Goal: Information Seeking & Learning: Learn about a topic

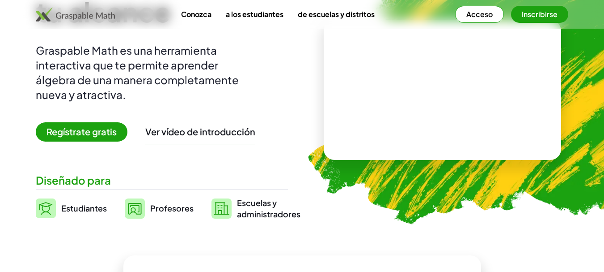
scroll to position [134, 0]
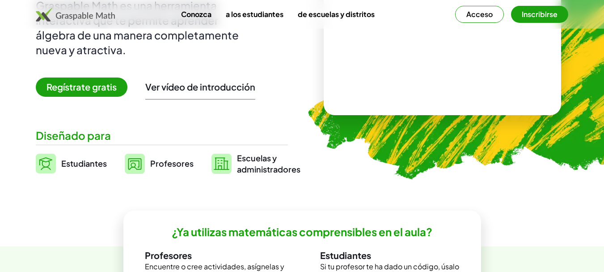
click at [105, 87] on font "Regístrate gratis" at bounding box center [82, 86] width 70 height 11
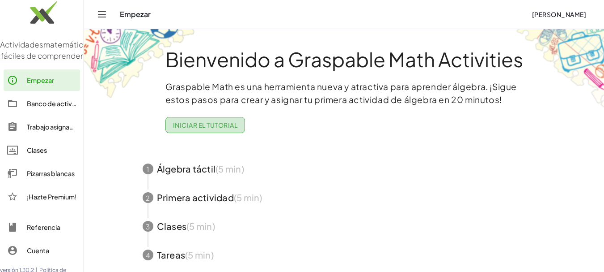
click at [222, 122] on font "Iniciar el tutorial" at bounding box center [205, 125] width 64 height 8
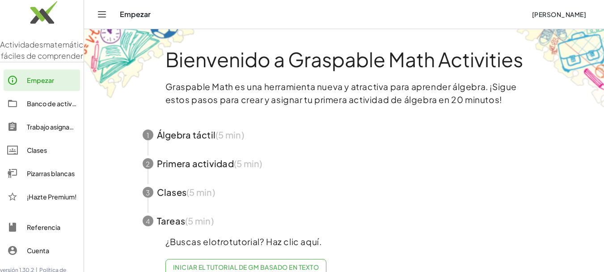
scroll to position [22, 0]
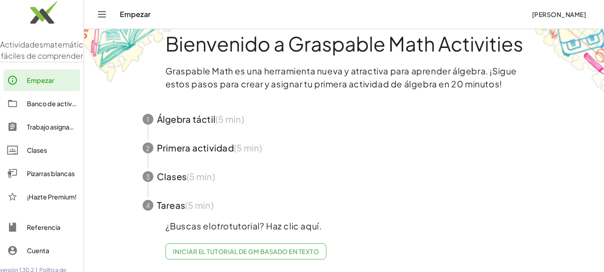
click at [262, 247] on font "Iniciar el tutorial de GM basado en texto" at bounding box center [246, 251] width 146 height 8
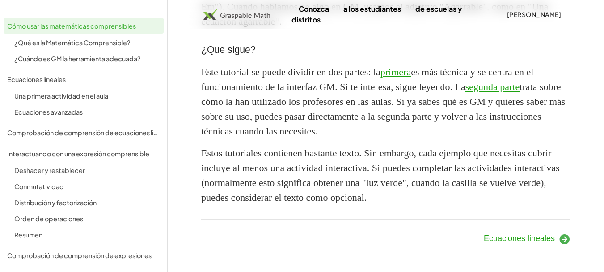
scroll to position [951, 0]
click at [529, 236] on font "Ecuaciones lineales" at bounding box center [519, 238] width 71 height 9
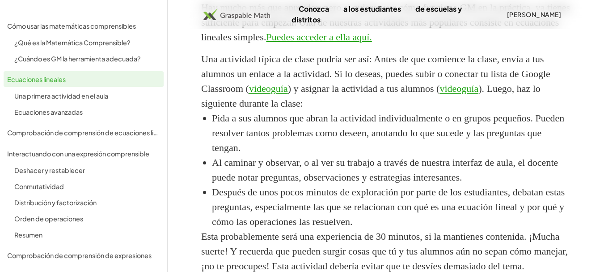
scroll to position [587, 0]
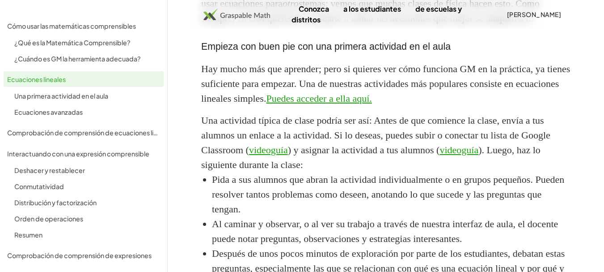
click at [288, 155] on font "videoguía" at bounding box center [268, 149] width 39 height 11
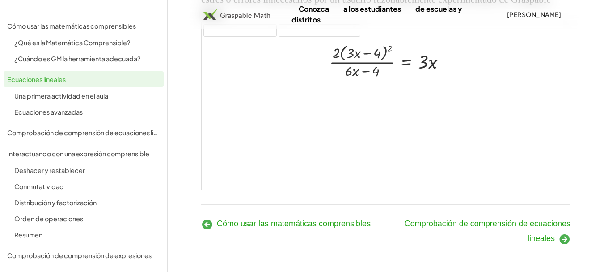
scroll to position [1288, 0]
click at [505, 224] on font "Comprobación de comprensión de ecuaciones lineales" at bounding box center [488, 231] width 166 height 24
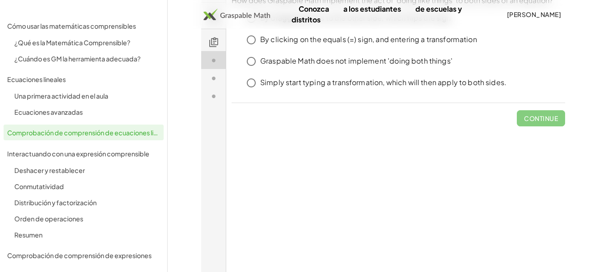
scroll to position [200, 0]
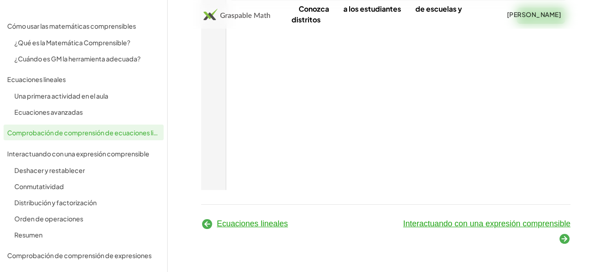
click at [484, 223] on font "Interactuando con una expresión comprensible" at bounding box center [487, 223] width 167 height 9
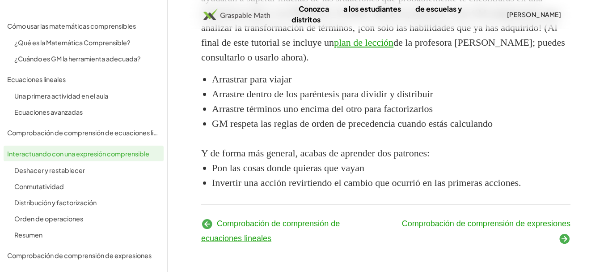
scroll to position [1594, 0]
click at [553, 226] on font "Comprobación de comprensión de expresiones" at bounding box center [486, 223] width 169 height 9
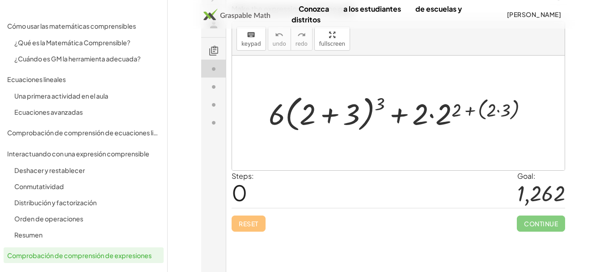
scroll to position [89, 0]
click at [381, 99] on div at bounding box center [402, 111] width 276 height 43
click at [347, 116] on div at bounding box center [402, 111] width 276 height 43
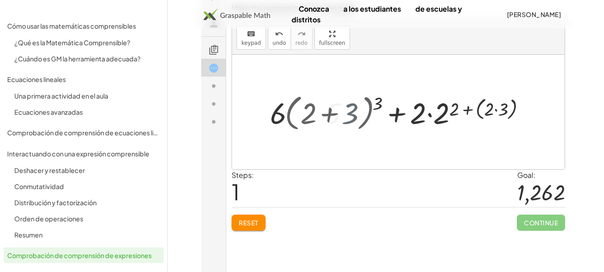
click at [277, 114] on div at bounding box center [398, 112] width 333 height 115
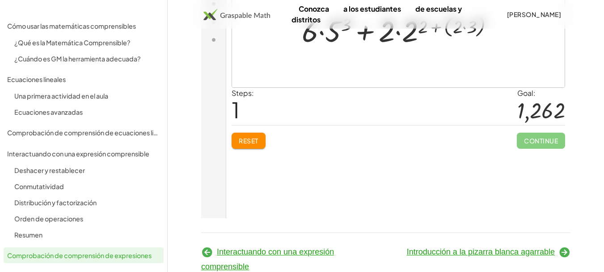
scroll to position [200, 0]
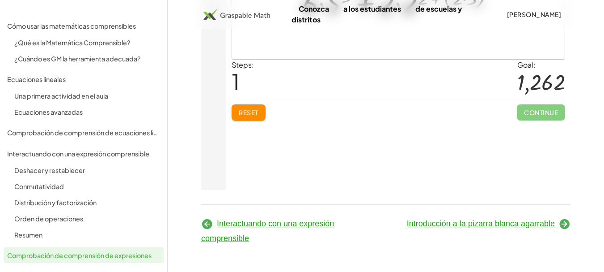
click at [474, 223] on font "Introducción a la pizarra blanca agarrable" at bounding box center [481, 223] width 148 height 9
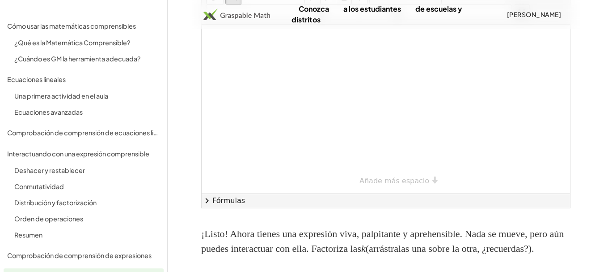
scroll to position [184, 0]
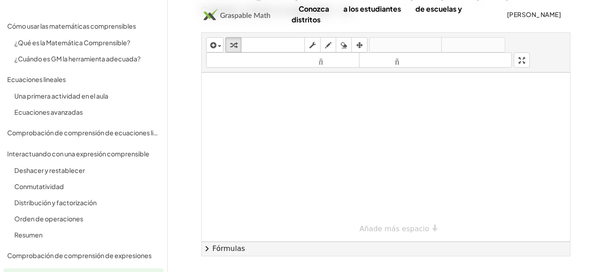
click at [274, 107] on div at bounding box center [386, 156] width 369 height 169
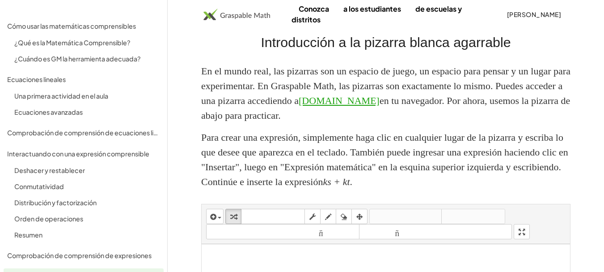
scroll to position [0, 0]
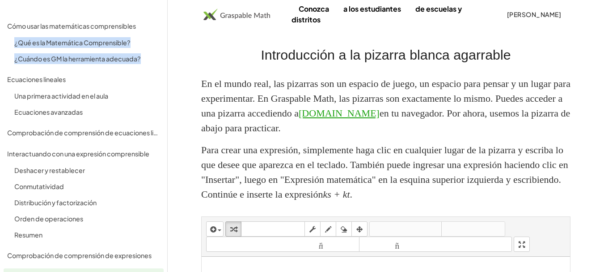
drag, startPoint x: 160, startPoint y: 51, endPoint x: 166, endPoint y: 26, distance: 25.7
click at [166, 26] on div "Cómo usar las matemáticas comprensibles ¿Qué es la Matemática Comprensible? ¿Cu…" at bounding box center [83, 136] width 167 height 272
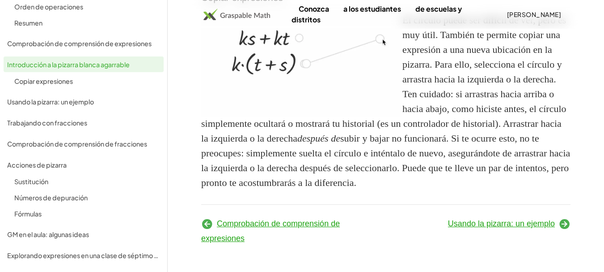
scroll to position [920, 0]
click at [545, 222] on font "Usando la pizarra: un ejemplo" at bounding box center [501, 223] width 107 height 9
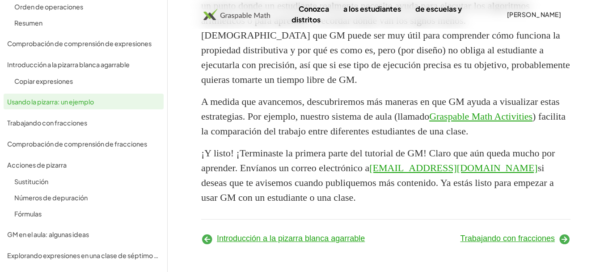
scroll to position [1517, 0]
click at [533, 239] on font "Trabajando con fracciones" at bounding box center [508, 238] width 94 height 9
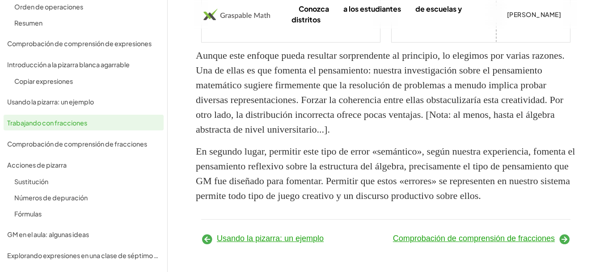
scroll to position [2513, 0]
click at [538, 239] on font "Comprobación de comprensión de fracciones" at bounding box center [474, 238] width 162 height 9
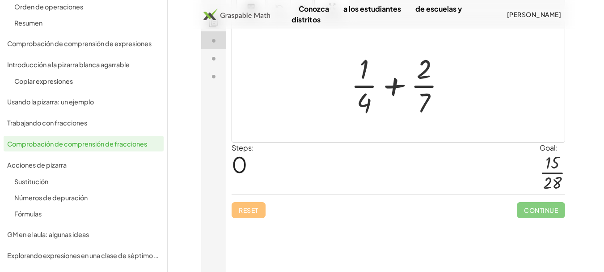
scroll to position [185, 0]
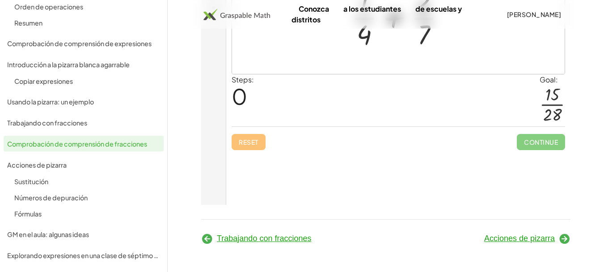
click at [539, 237] on font "Acciones de pizarra" at bounding box center [520, 238] width 71 height 9
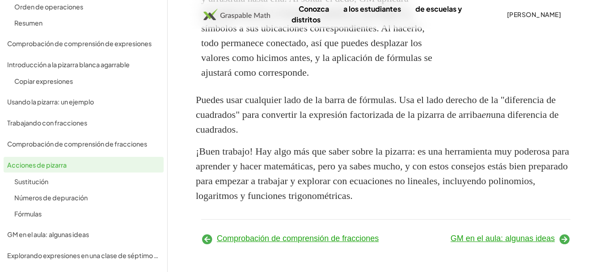
click at [519, 240] on font "GM en el aula: algunas ideas" at bounding box center [503, 238] width 104 height 9
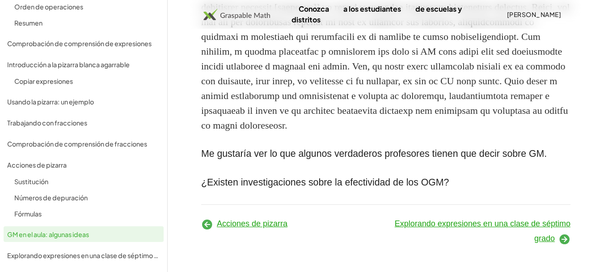
click at [537, 222] on font "Explorando expresiones en una clase de séptimo grado" at bounding box center [483, 231] width 176 height 24
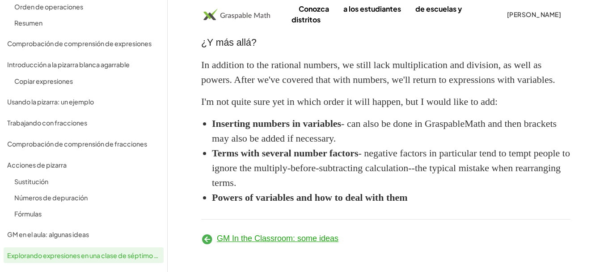
scroll to position [3740, 0]
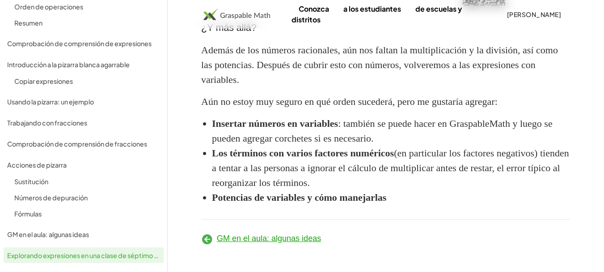
click at [129, 4] on div "Orden de operaciones" at bounding box center [87, 6] width 146 height 11
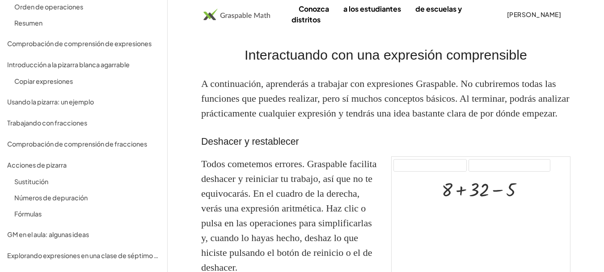
click at [216, 16] on img at bounding box center [237, 15] width 67 height 12
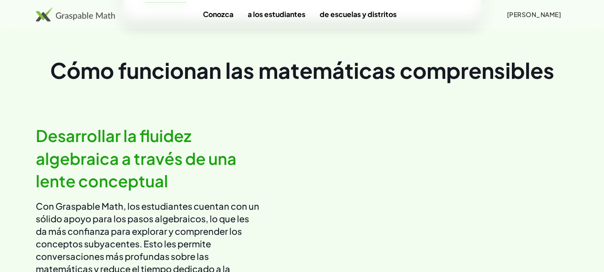
scroll to position [447, 0]
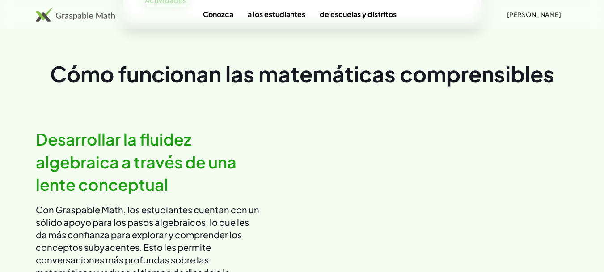
click at [533, 13] on font "[PERSON_NAME]" at bounding box center [534, 14] width 54 height 8
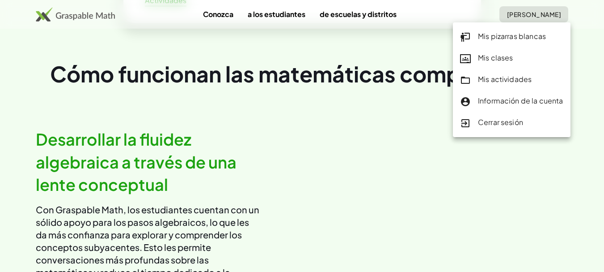
click at [503, 36] on font "Mis pizarras blancas" at bounding box center [512, 35] width 68 height 9
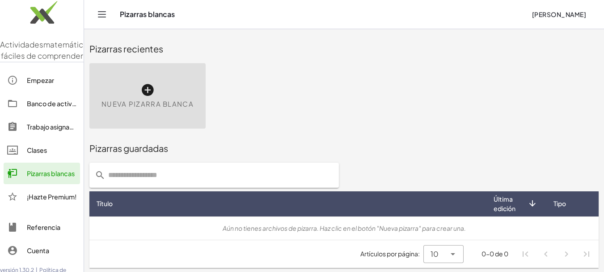
scroll to position [1, 0]
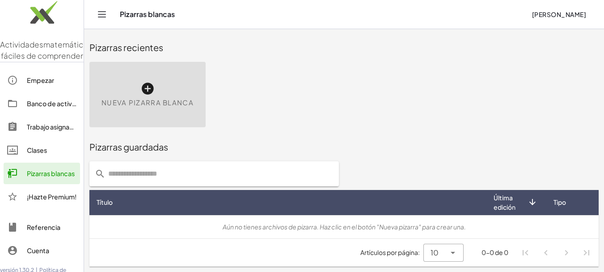
click at [145, 89] on icon at bounding box center [147, 88] width 14 height 14
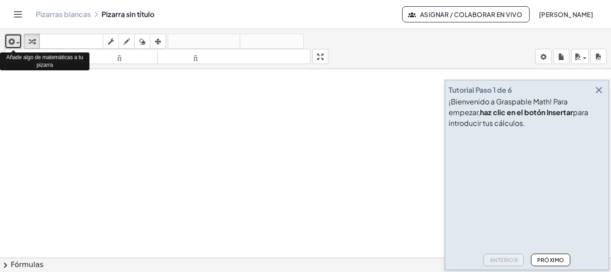
click at [15, 40] on div "button" at bounding box center [13, 41] width 13 height 11
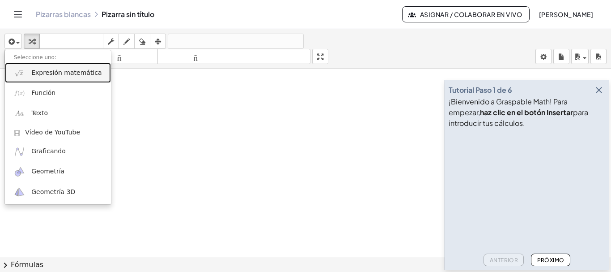
click at [55, 78] on link "Expresión matemática" at bounding box center [58, 73] width 106 height 20
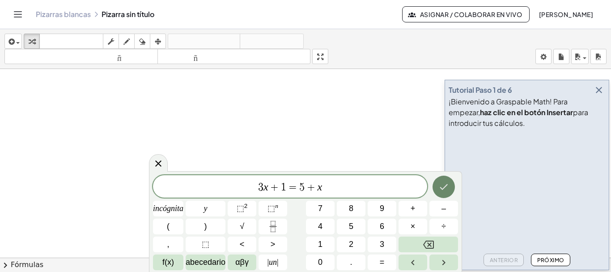
click at [446, 187] on icon "Hecho" at bounding box center [443, 186] width 11 height 11
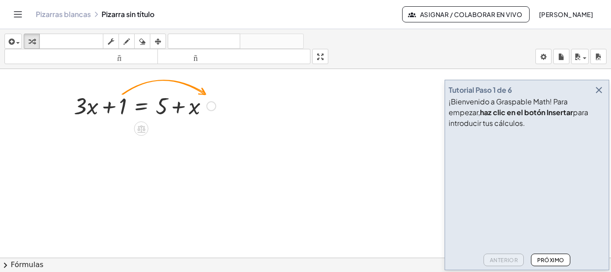
click at [119, 106] on div at bounding box center [144, 105] width 151 height 30
click at [123, 107] on div at bounding box center [144, 105] width 151 height 30
click at [121, 108] on div at bounding box center [144, 105] width 151 height 30
drag, startPoint x: 122, startPoint y: 106, endPoint x: 213, endPoint y: 106, distance: 90.4
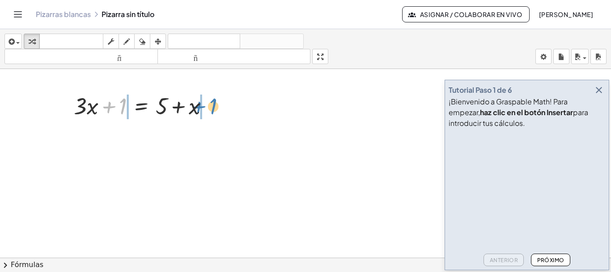
click at [213, 106] on div at bounding box center [144, 105] width 151 height 30
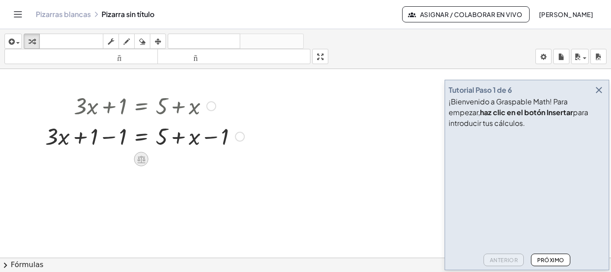
click at [142, 157] on icon at bounding box center [140, 158] width 9 height 9
click at [125, 183] on div at bounding box center [305, 263] width 611 height 389
click at [141, 136] on div at bounding box center [145, 135] width 208 height 30
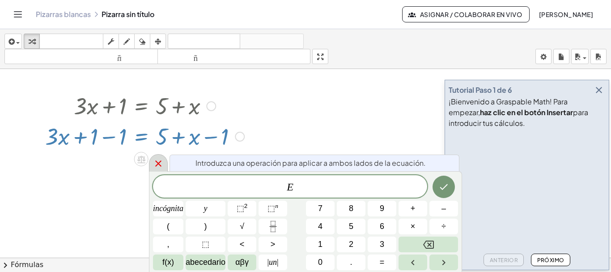
click at [157, 159] on icon at bounding box center [158, 163] width 11 height 11
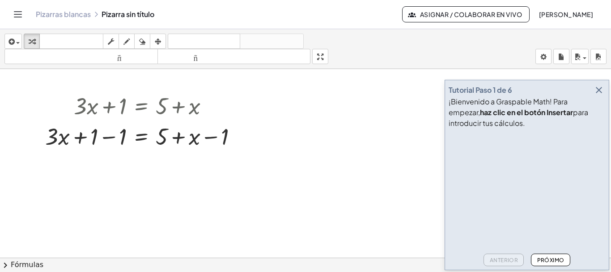
click at [553, 256] on font "Próximo" at bounding box center [550, 259] width 27 height 7
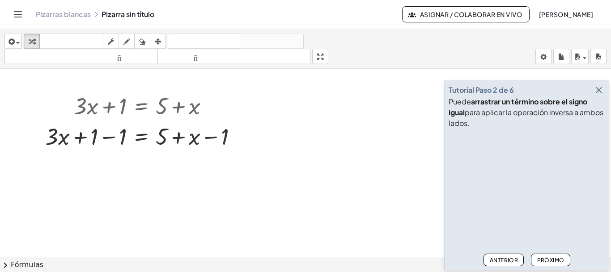
click at [547, 261] on font "Próximo" at bounding box center [550, 259] width 27 height 7
click at [107, 139] on div at bounding box center [145, 135] width 208 height 30
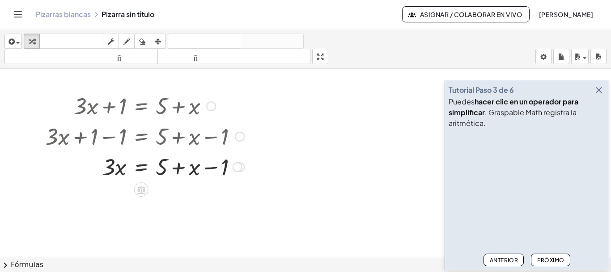
click at [214, 167] on div at bounding box center [145, 166] width 208 height 30
drag, startPoint x: 193, startPoint y: 170, endPoint x: 143, endPoint y: 172, distance: 49.7
click at [143, 172] on div at bounding box center [145, 166] width 208 height 30
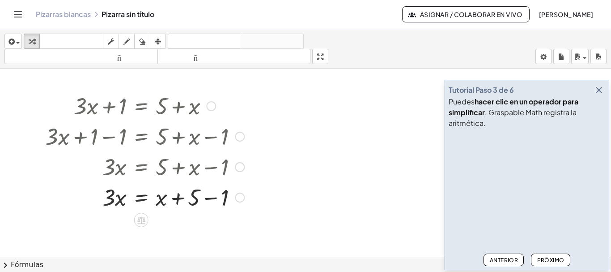
click at [208, 199] on div at bounding box center [145, 196] width 208 height 30
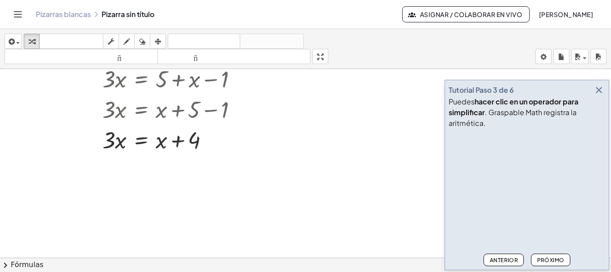
scroll to position [89, 0]
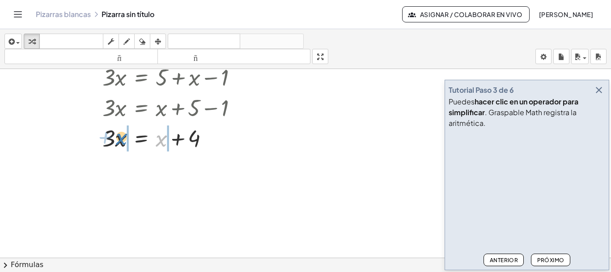
drag, startPoint x: 148, startPoint y: 141, endPoint x: 120, endPoint y: 138, distance: 27.5
click at [120, 138] on div at bounding box center [145, 137] width 208 height 30
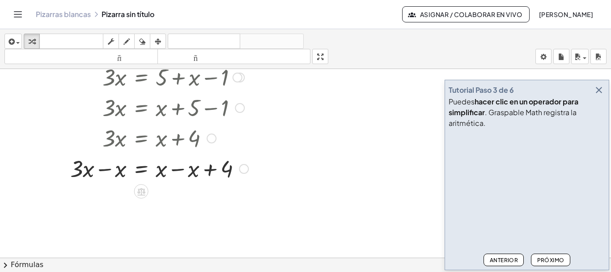
click at [106, 168] on div at bounding box center [147, 168] width 212 height 30
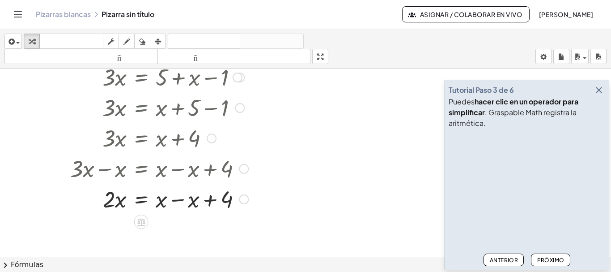
click at [174, 198] on div at bounding box center [147, 198] width 212 height 30
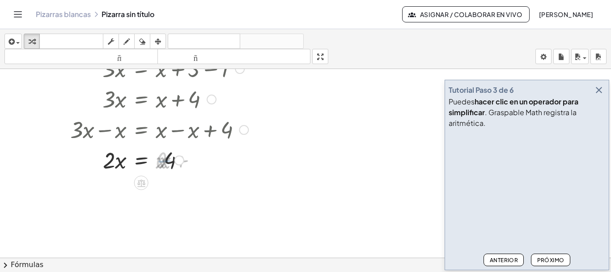
scroll to position [179, 0]
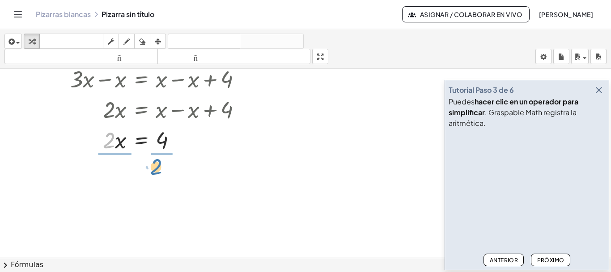
drag, startPoint x: 108, startPoint y: 142, endPoint x: 160, endPoint y: 164, distance: 56.3
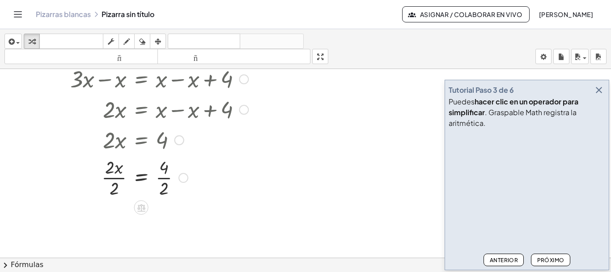
click at [115, 187] on div at bounding box center [147, 176] width 212 height 45
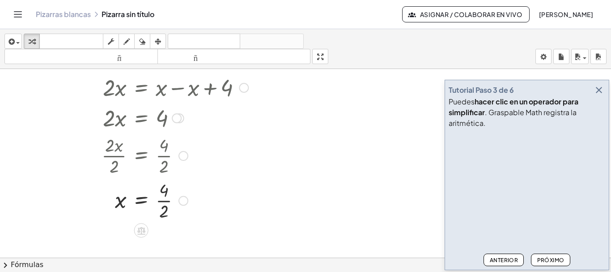
click at [164, 208] on div at bounding box center [147, 199] width 212 height 45
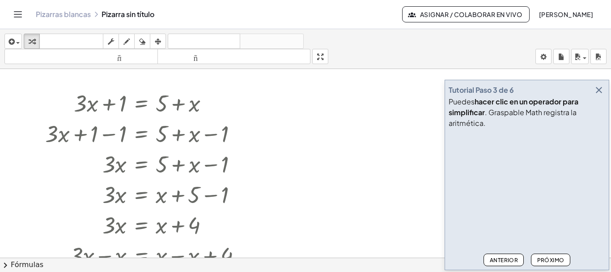
scroll to position [0, 0]
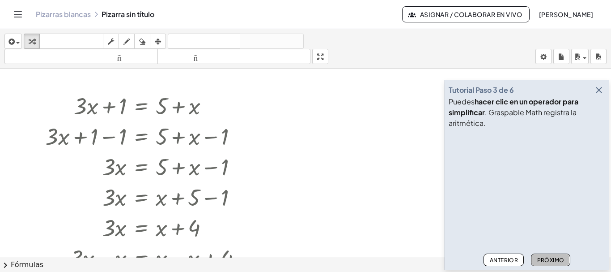
click at [561, 255] on button "Próximo" at bounding box center [550, 259] width 39 height 13
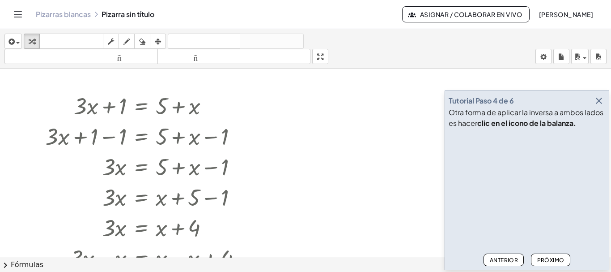
click at [557, 257] on font "Próximo" at bounding box center [550, 259] width 27 height 7
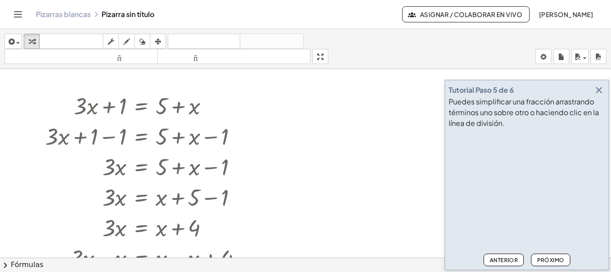
click at [557, 257] on font "Próximo" at bounding box center [550, 259] width 27 height 7
